Goal: Find specific page/section: Find specific page/section

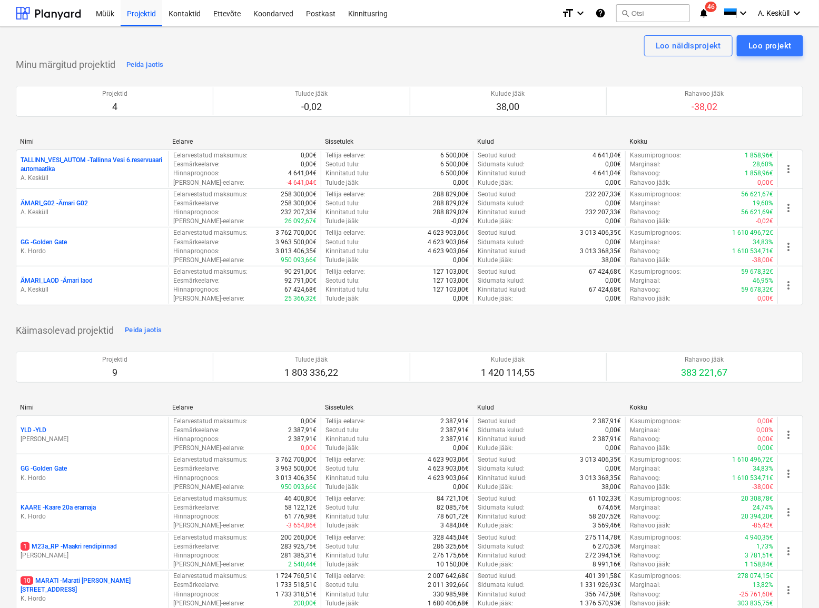
click at [47, 239] on p "GG - [GEOGRAPHIC_DATA]" at bounding box center [44, 242] width 46 height 9
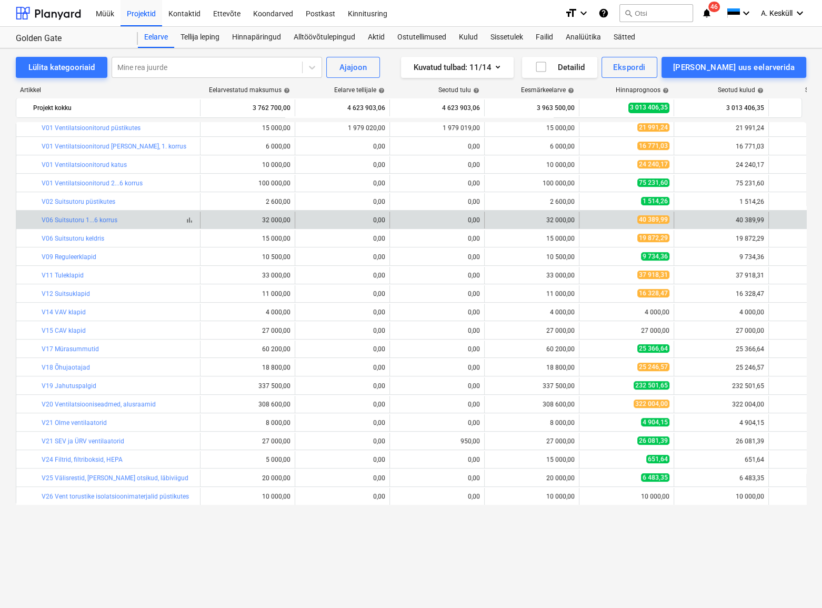
scroll to position [222, 0]
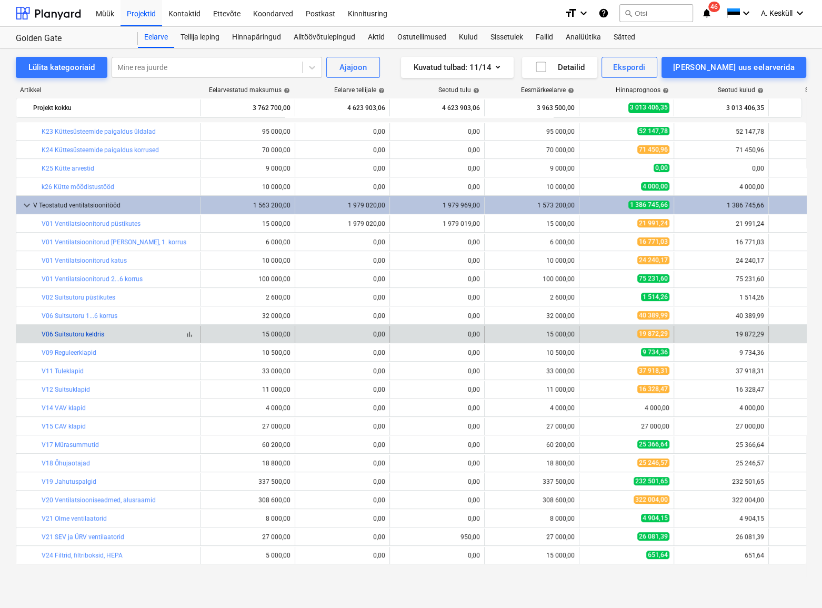
click at [86, 334] on link "V06 Suitsutoru keldris" at bounding box center [73, 334] width 63 height 7
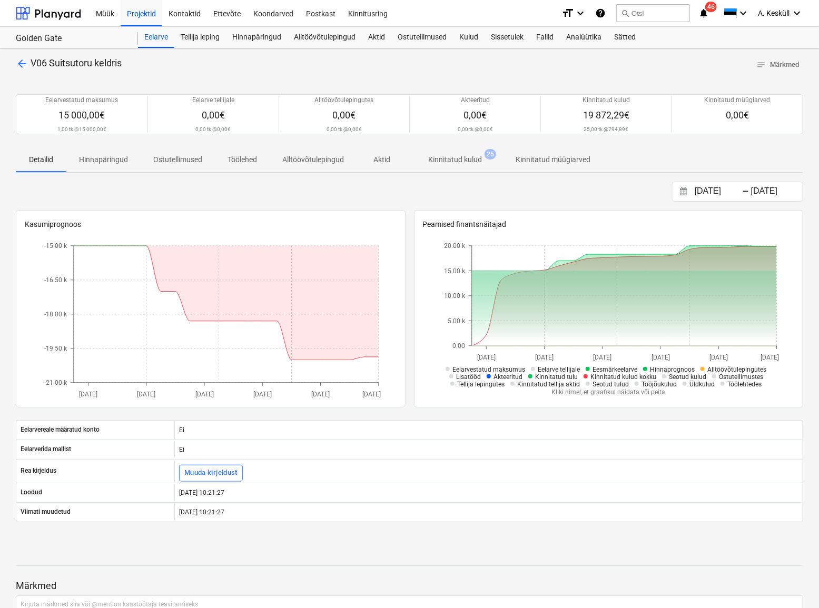
click at [427, 165] on span "Kinnitatud kulud 25" at bounding box center [455, 159] width 96 height 19
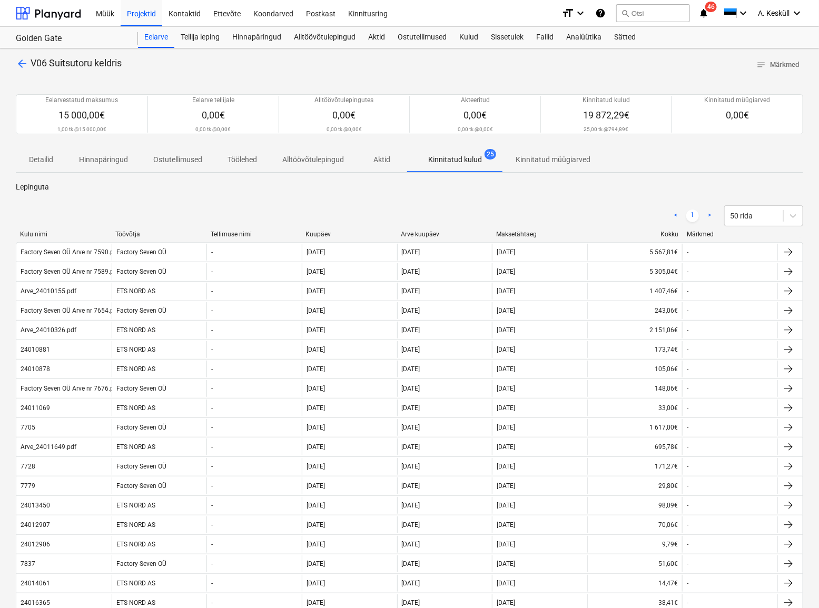
click at [160, 234] on div "Töövõtja" at bounding box center [158, 234] width 87 height 7
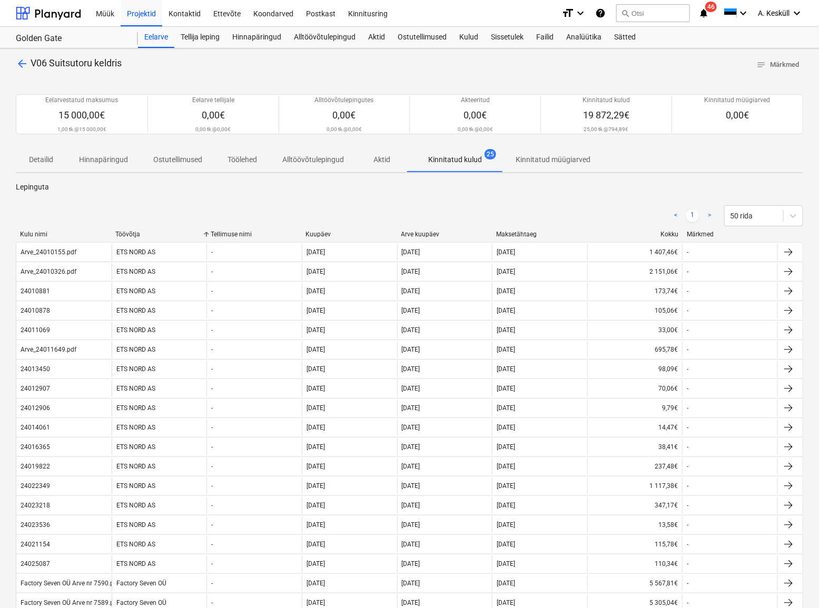
click at [160, 234] on div "Töövõtja" at bounding box center [158, 234] width 87 height 7
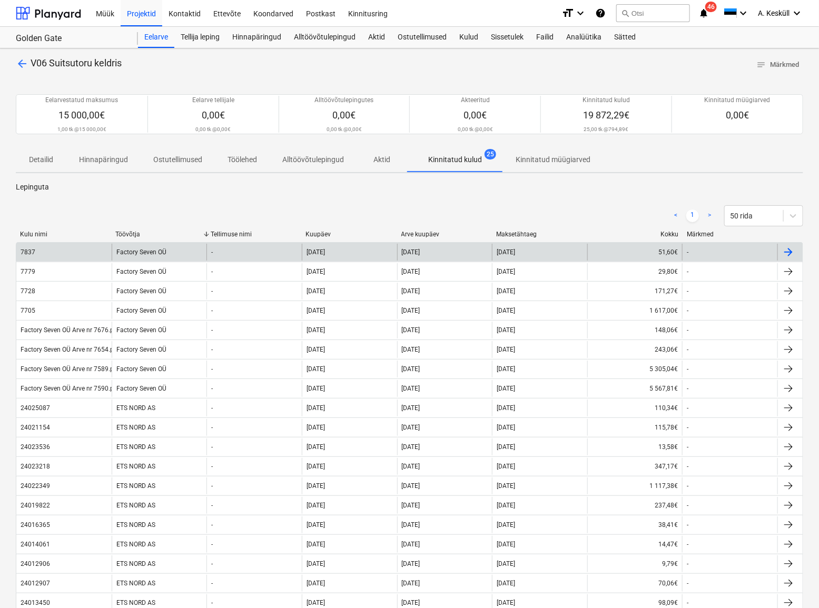
drag, startPoint x: 40, startPoint y: 250, endPoint x: 28, endPoint y: 252, distance: 12.4
click at [28, 252] on div "7837" at bounding box center [28, 251] width 15 height 7
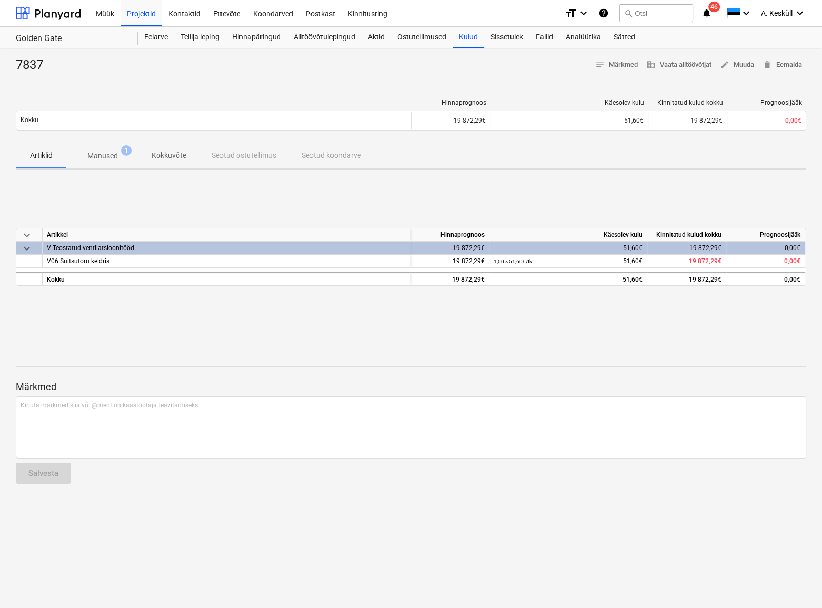
click at [113, 151] on span "Manused 1" at bounding box center [102, 156] width 47 height 10
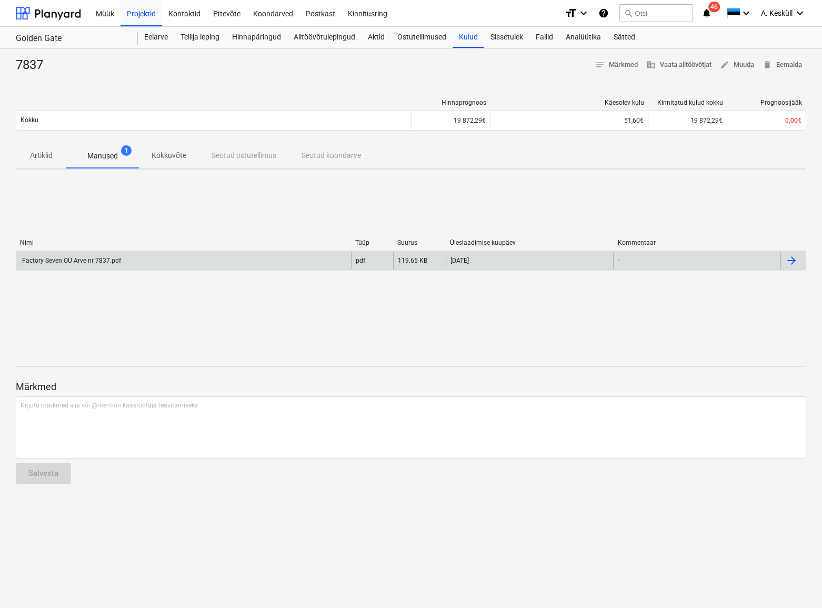
click at [72, 263] on div "Factory Seven OÜ Arve nr 7837.pdf" at bounding box center [71, 260] width 101 height 7
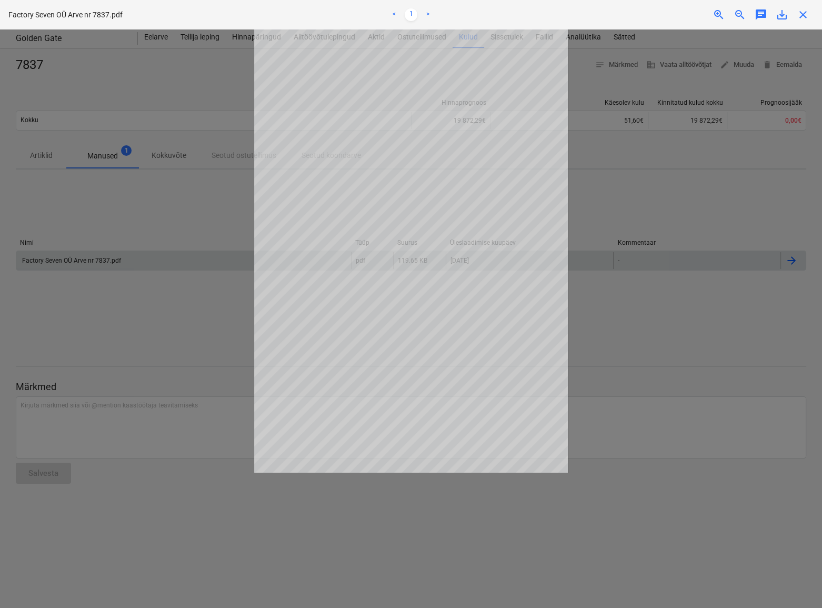
click at [155, 113] on div at bounding box center [411, 318] width 822 height 579
click at [732, 202] on div at bounding box center [411, 318] width 822 height 579
click at [807, 24] on div "Factory Seven OÜ Arve nr 7837.pdf < 1 > zoom_in zoom_out chat 0 save_alt close" at bounding box center [411, 14] width 822 height 29
click at [806, 24] on div "Factory Seven OÜ Arve nr 7837.pdf < 1 > zoom_in zoom_out chat 0 save_alt close" at bounding box center [411, 14] width 822 height 29
click at [804, 19] on span "close" at bounding box center [803, 14] width 13 height 13
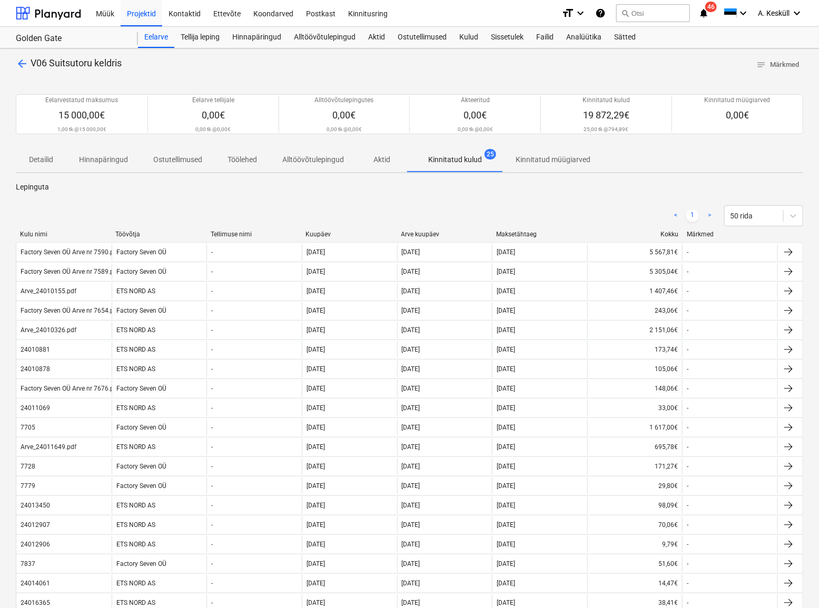
click at [133, 234] on div "Töövõtja" at bounding box center [158, 234] width 87 height 7
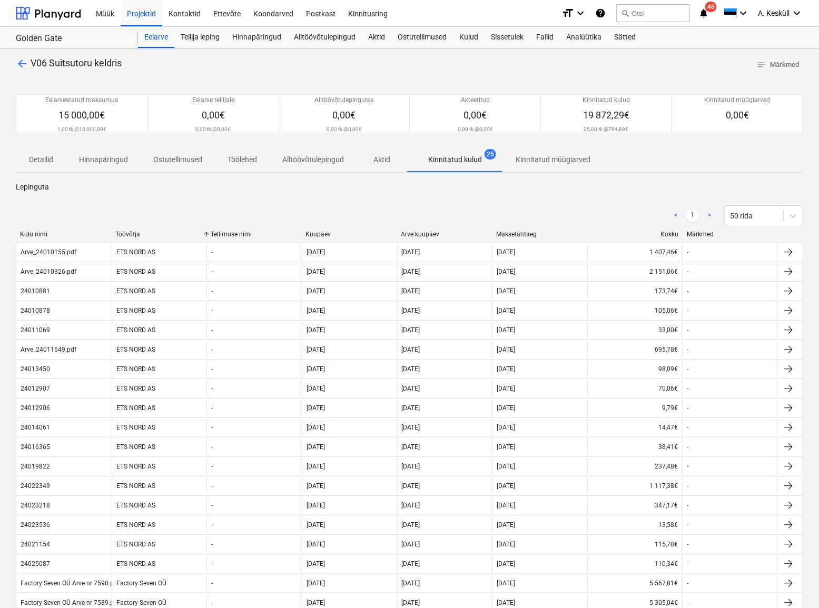
click at [133, 234] on div "Töövõtja" at bounding box center [158, 234] width 87 height 7
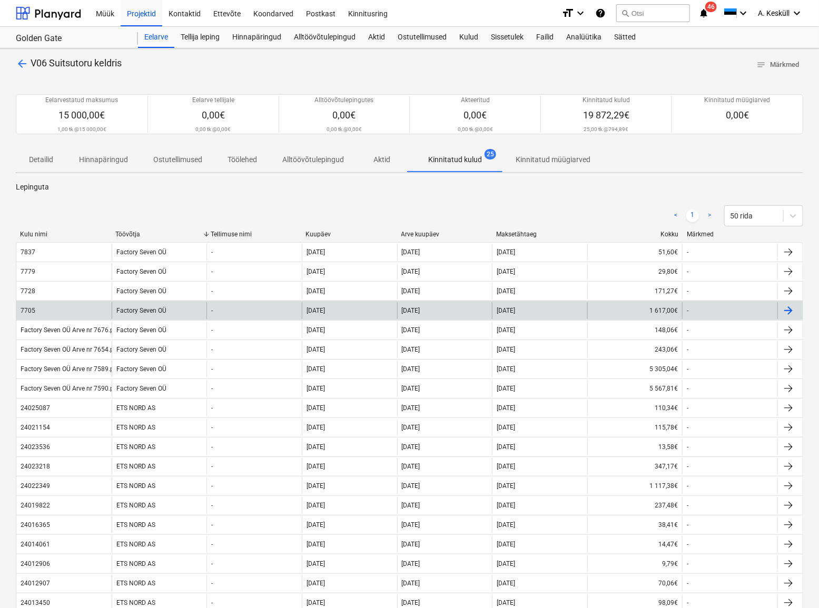
click at [31, 313] on div "7705" at bounding box center [28, 310] width 15 height 7
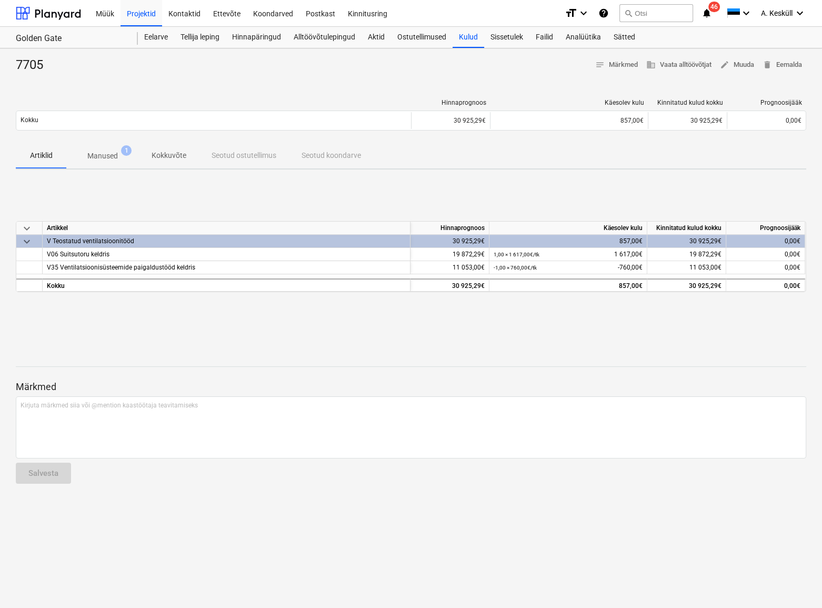
click at [109, 152] on p "Manused" at bounding box center [102, 156] width 31 height 11
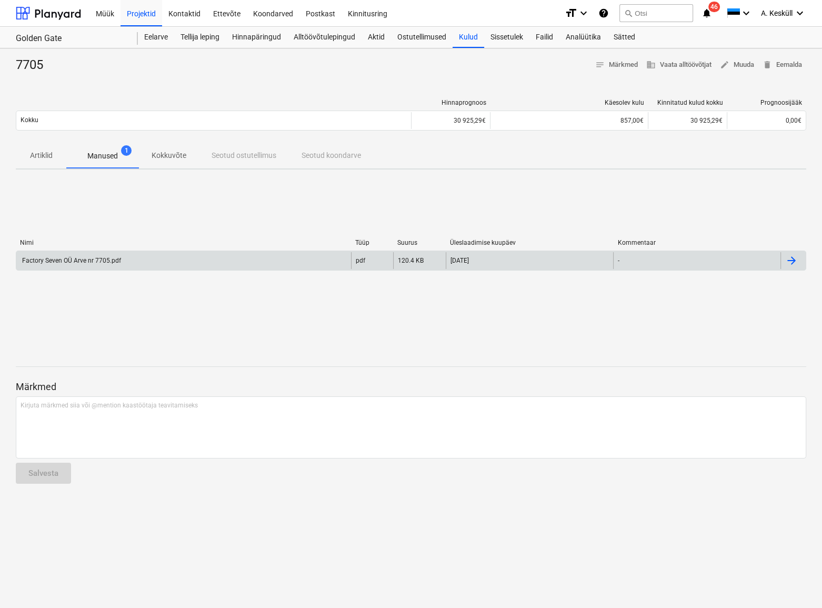
click at [77, 257] on div "Factory Seven OÜ Arve nr 7705.pdf" at bounding box center [71, 260] width 101 height 7
